Goal: Check status: Check status

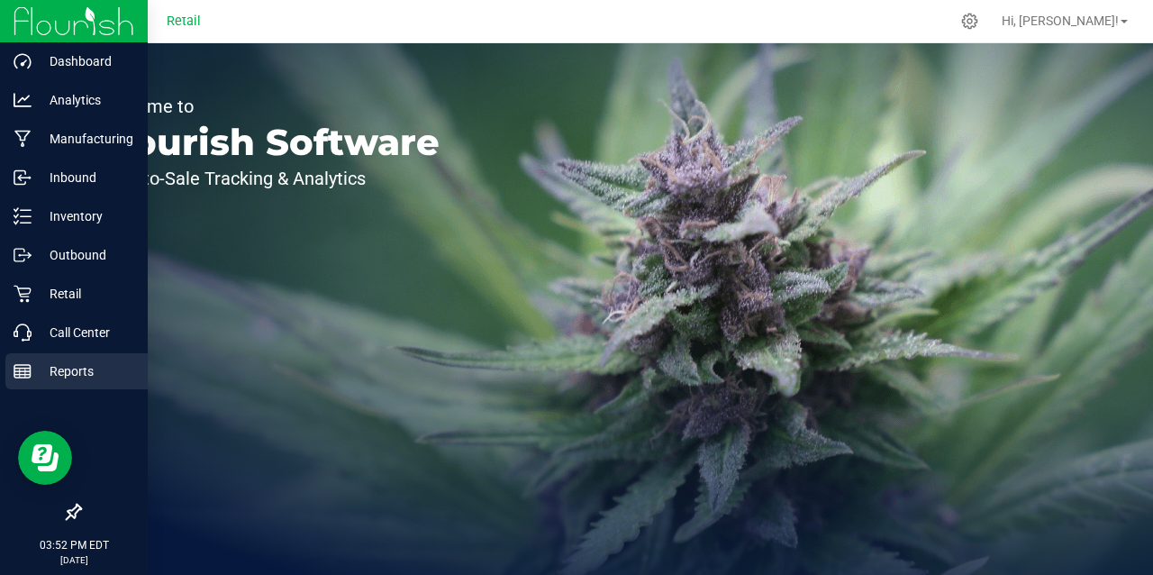
click at [20, 369] on line at bounding box center [22, 369] width 16 height 0
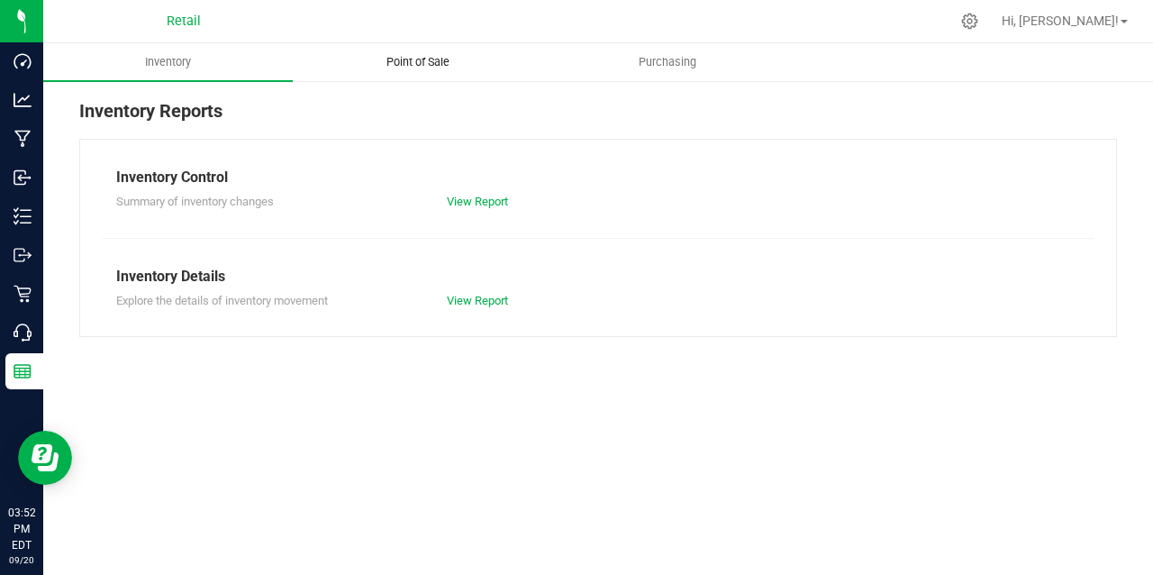
click at [425, 55] on span "Point of Sale" at bounding box center [418, 62] width 112 height 16
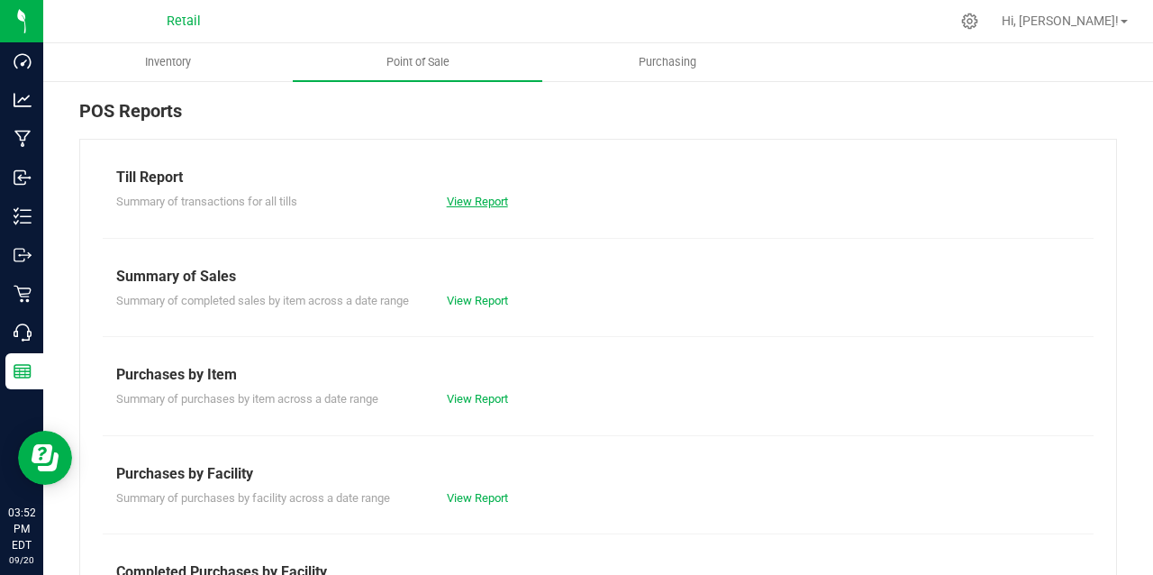
click at [479, 201] on link "View Report" at bounding box center [477, 202] width 61 height 14
